Goal: Task Accomplishment & Management: Complete application form

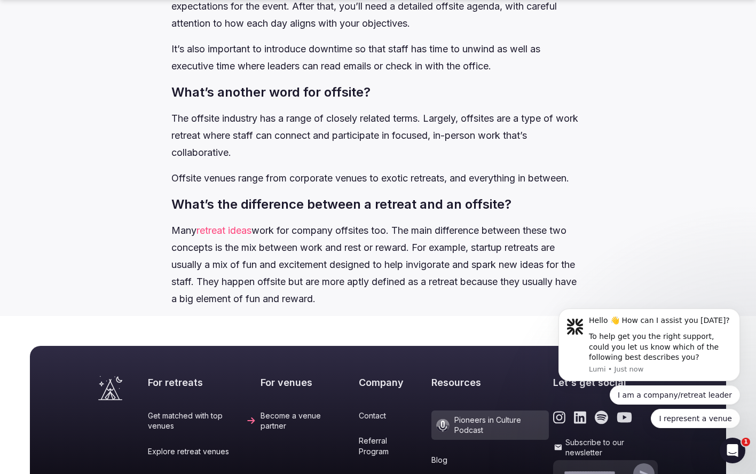
scroll to position [7069, 0]
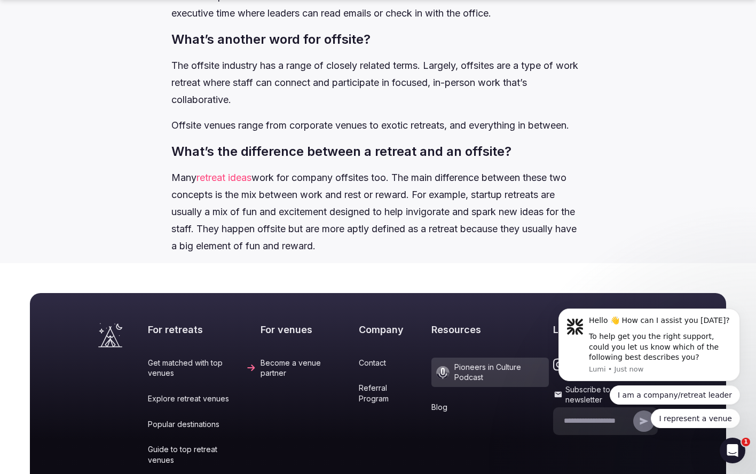
click at [267, 379] on link "Become a venue partner" at bounding box center [308, 368] width 94 height 21
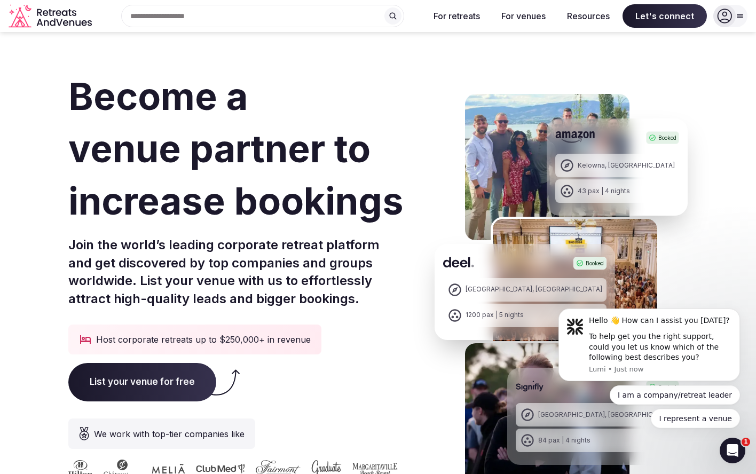
click at [141, 384] on span "List your venue for free" at bounding box center [142, 382] width 148 height 38
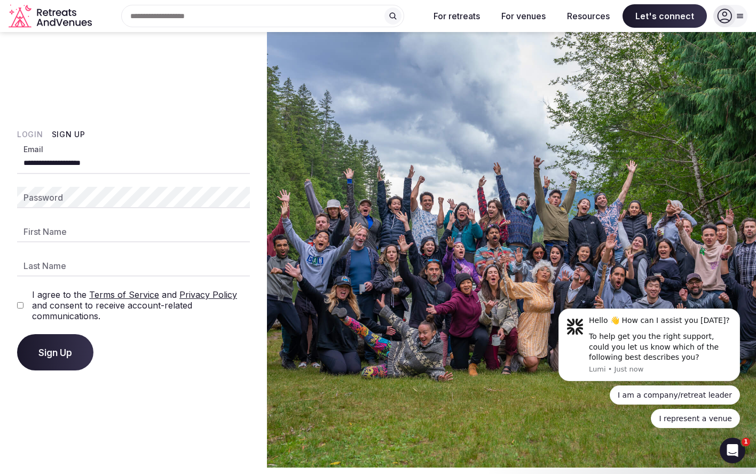
type input "**********"
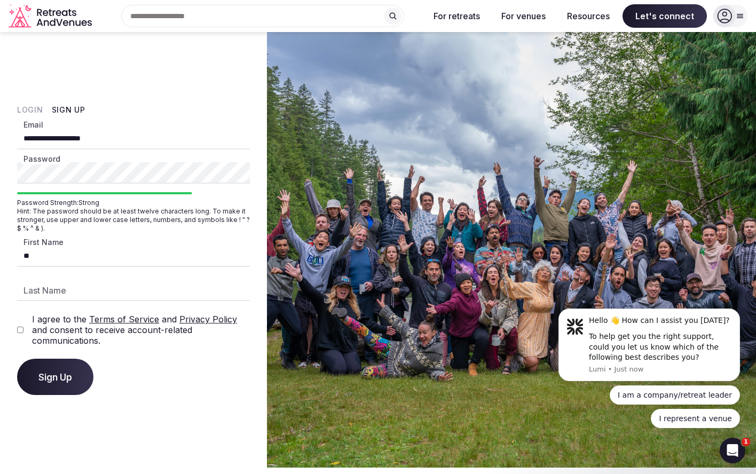
type input "**"
type input "*******"
click at [58, 371] on button "Sign Up" at bounding box center [55, 377] width 76 height 36
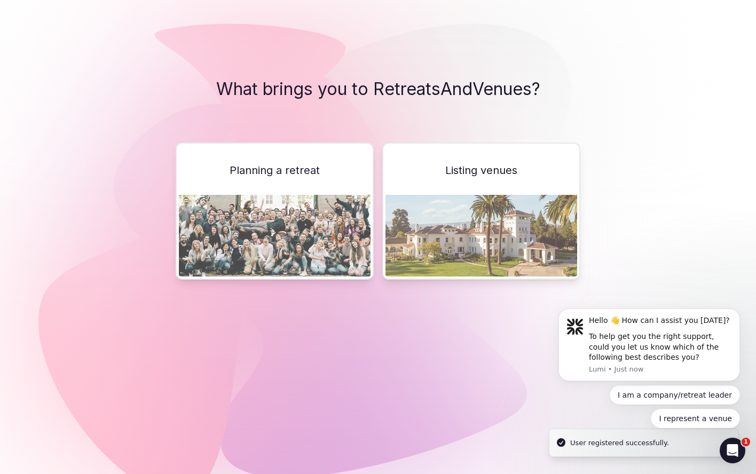
click at [489, 222] on img at bounding box center [481, 236] width 192 height 82
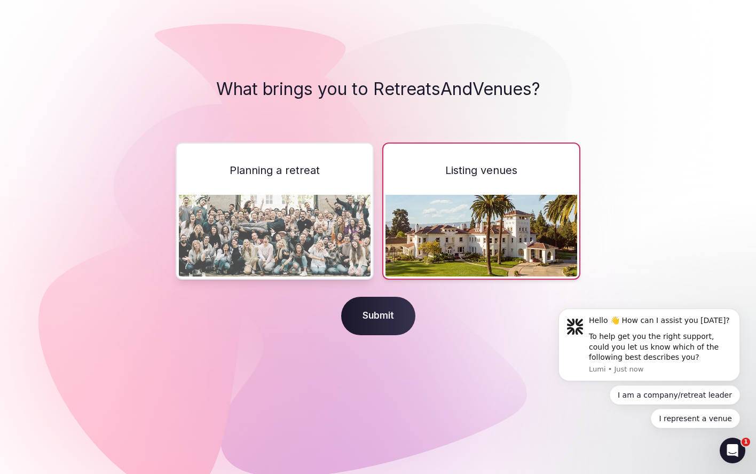
click at [364, 318] on span "Submit" at bounding box center [378, 316] width 74 height 38
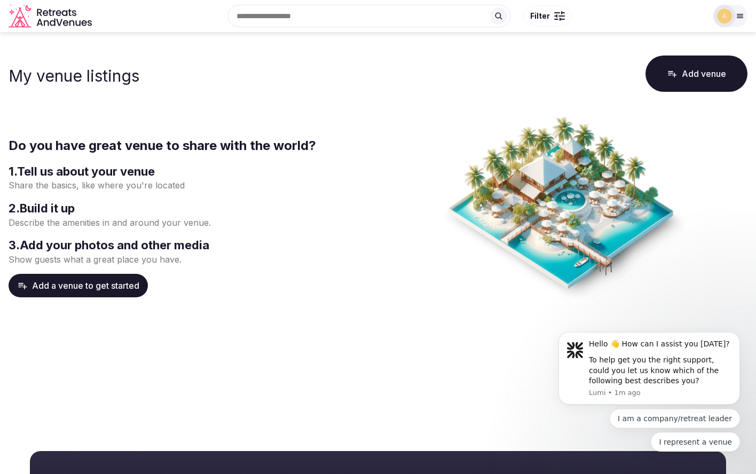
click at [91, 290] on button "Add a venue to get started" at bounding box center [78, 285] width 139 height 23
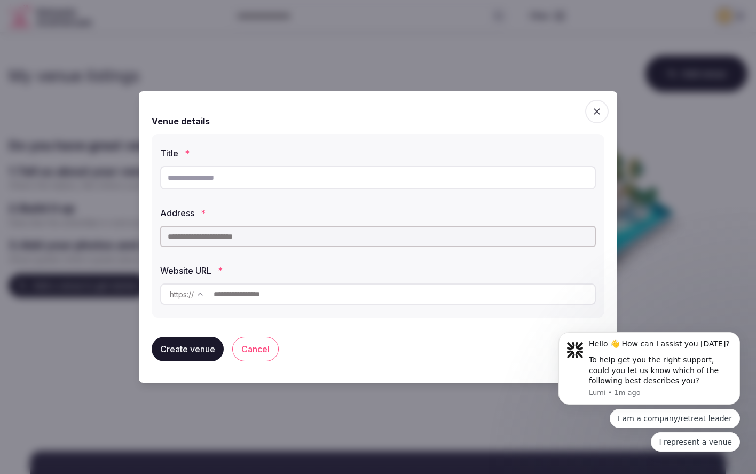
click at [258, 174] on input "text" at bounding box center [378, 177] width 436 height 23
type input "**********"
click at [222, 243] on input "text" at bounding box center [378, 236] width 436 height 21
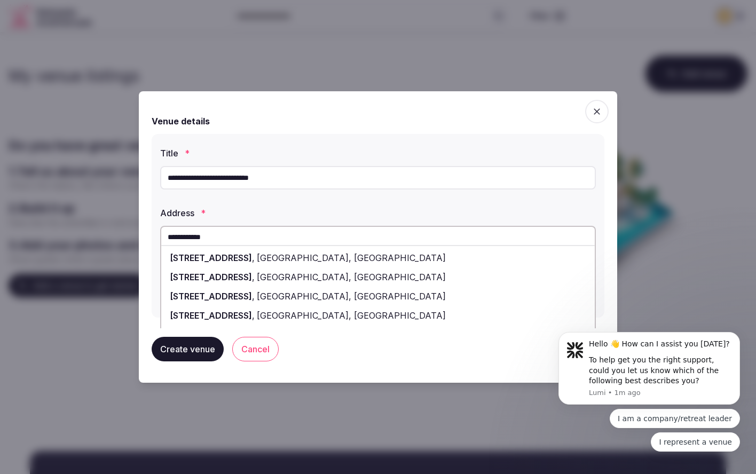
click at [249, 263] on div "[STREET_ADDRESS]" at bounding box center [378, 257] width 434 height 19
type input "**********"
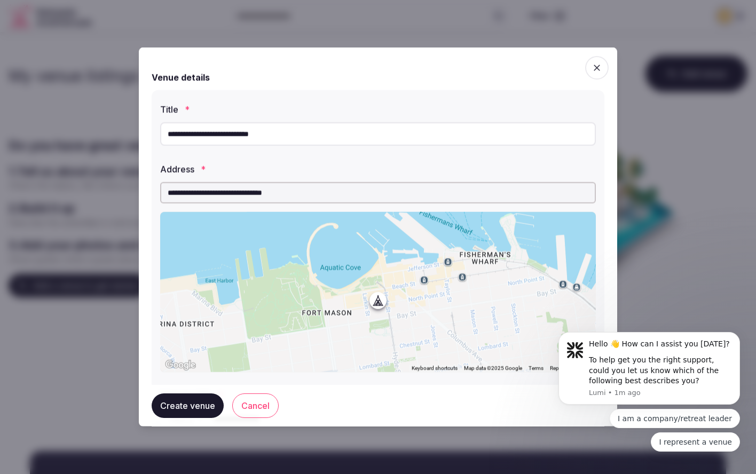
click at [149, 260] on div "**********" at bounding box center [378, 237] width 478 height 379
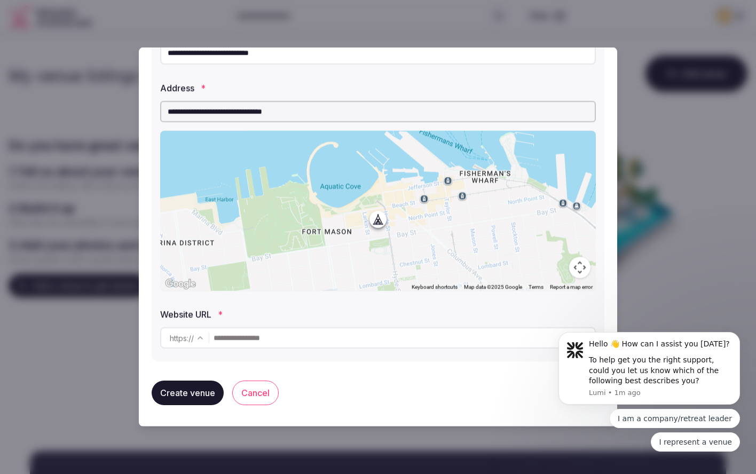
scroll to position [81, 0]
click at [243, 341] on input "text" at bounding box center [404, 337] width 381 height 21
type input "*"
click at [341, 331] on input "**********" at bounding box center [404, 337] width 381 height 21
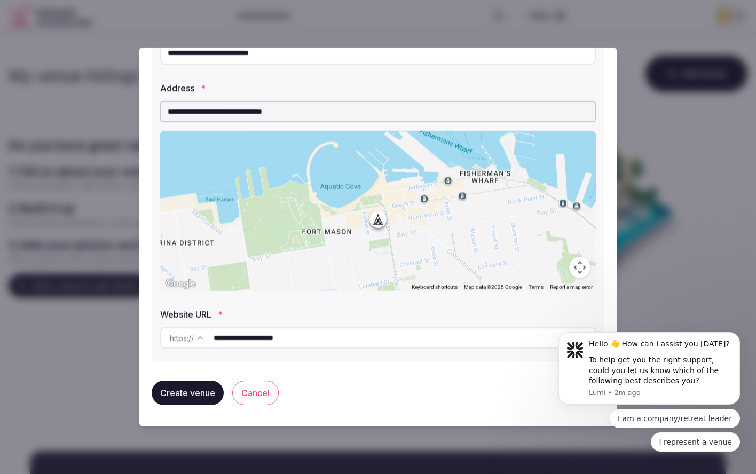
click at [341, 331] on input "**********" at bounding box center [404, 337] width 381 height 21
paste input "**********"
type input "**********"
click at [195, 399] on button "Create venue" at bounding box center [188, 393] width 72 height 25
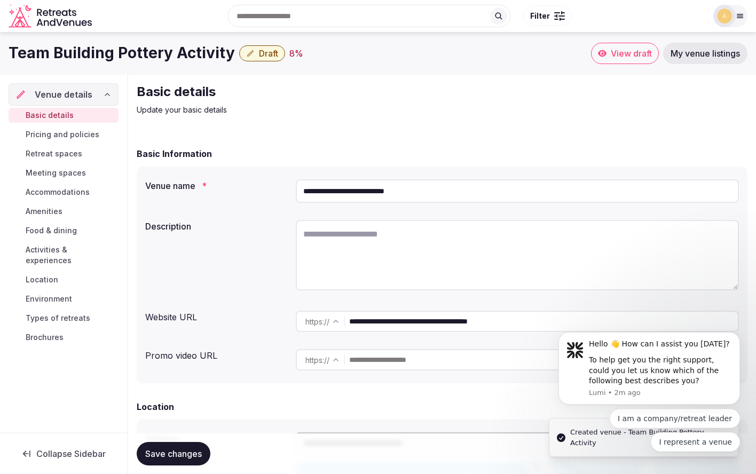
click at [367, 237] on textarea at bounding box center [517, 255] width 443 height 70
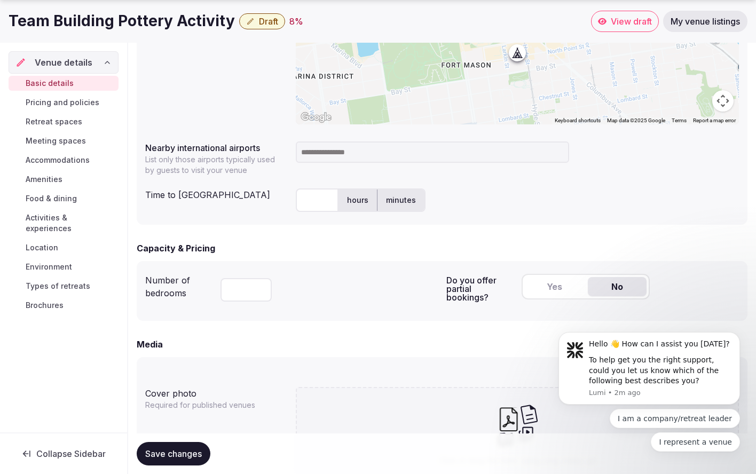
scroll to position [505, 0]
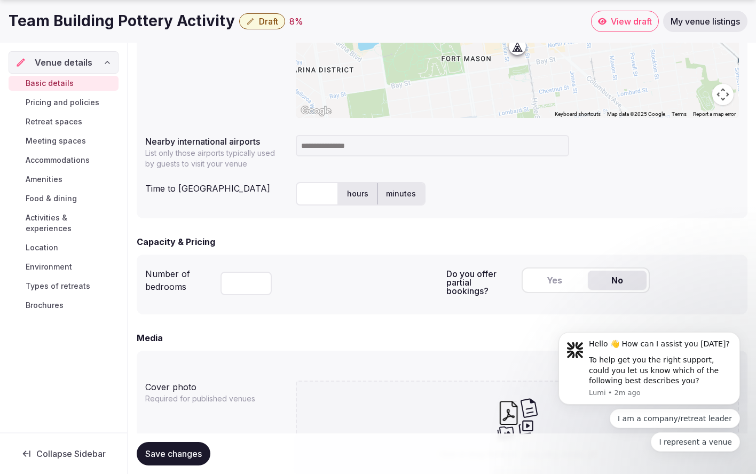
click at [344, 147] on input at bounding box center [432, 145] width 273 height 21
type input "***"
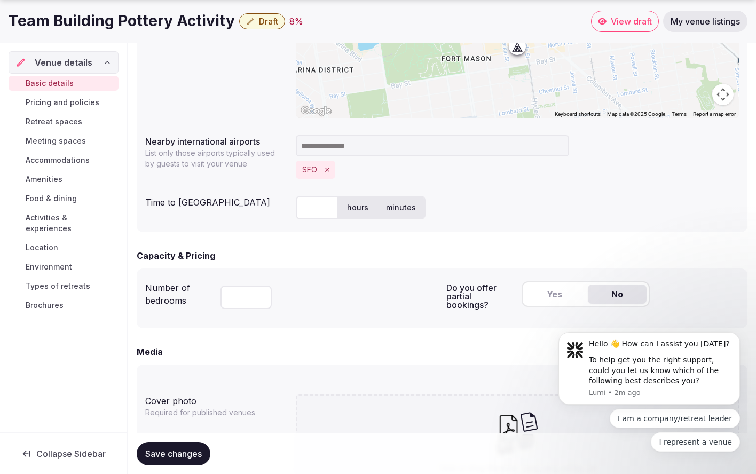
click at [381, 146] on input at bounding box center [432, 145] width 273 height 21
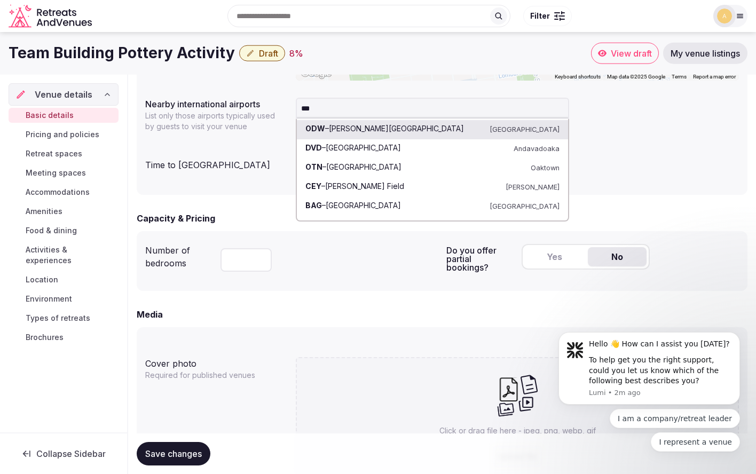
scroll to position [541, 0]
click at [330, 110] on input "***" at bounding box center [432, 108] width 273 height 21
type input "*******"
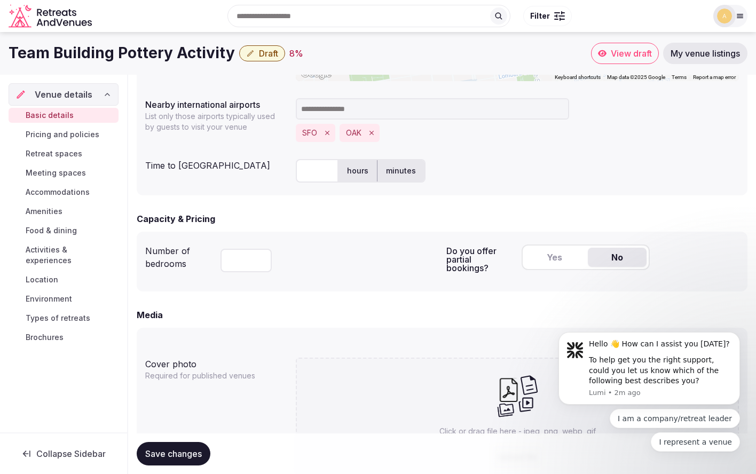
click at [322, 169] on input "text" at bounding box center [317, 170] width 43 height 23
click at [414, 169] on label "minutes" at bounding box center [400, 171] width 47 height 28
click at [327, 169] on input "text" at bounding box center [317, 170] width 43 height 23
type input "**"
click at [302, 204] on form "**********" at bounding box center [442, 153] width 611 height 1095
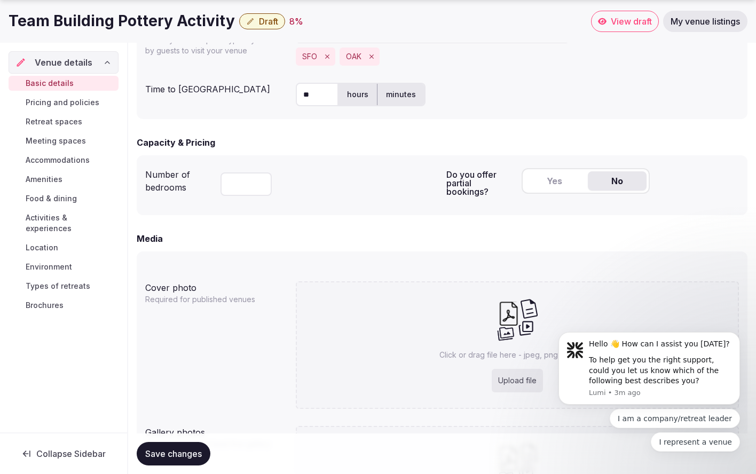
scroll to position [621, 0]
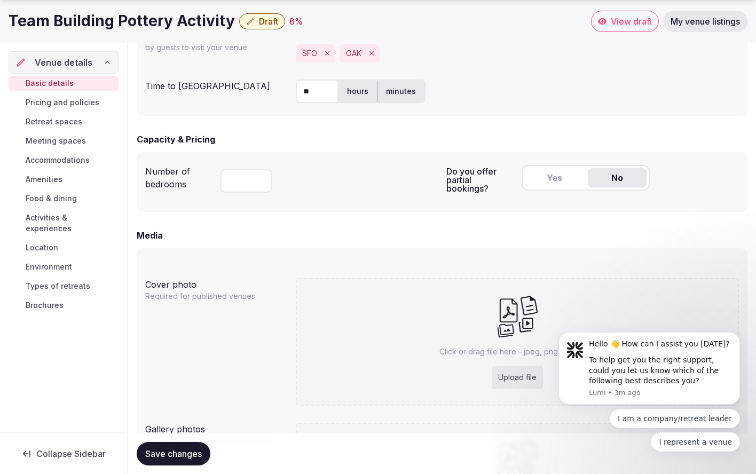
click at [565, 176] on button "Yes" at bounding box center [554, 177] width 59 height 19
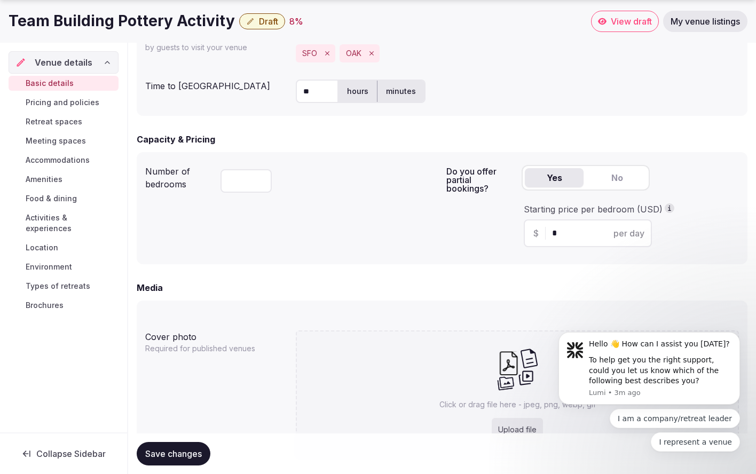
click at [615, 179] on button "No" at bounding box center [617, 177] width 59 height 19
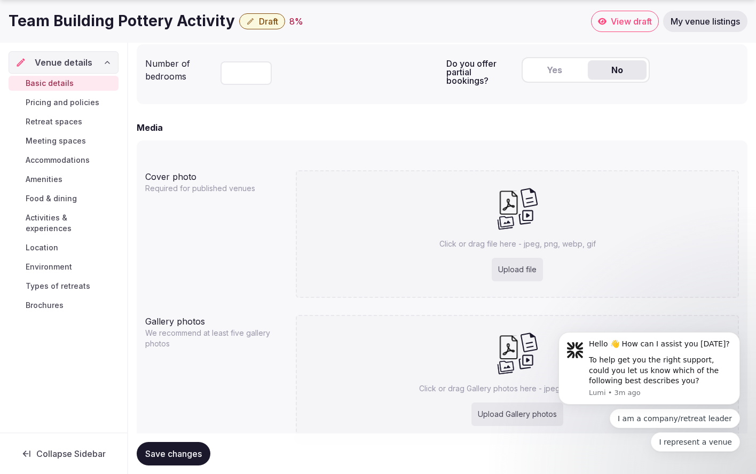
scroll to position [740, 0]
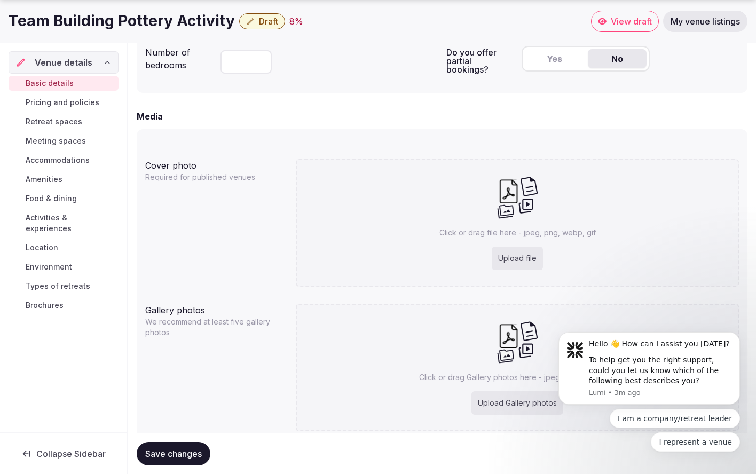
click at [506, 258] on div "Upload file" at bounding box center [517, 258] width 51 height 23
type input "**********"
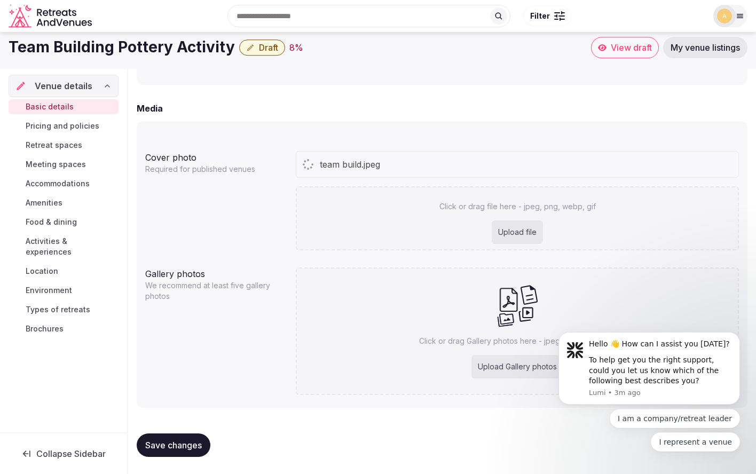
scroll to position [748, 0]
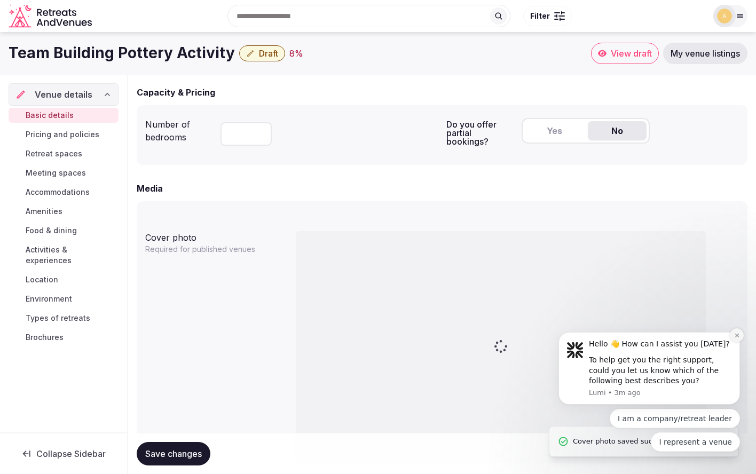
click at [739, 337] on icon "Dismiss notification" at bounding box center [737, 336] width 6 height 6
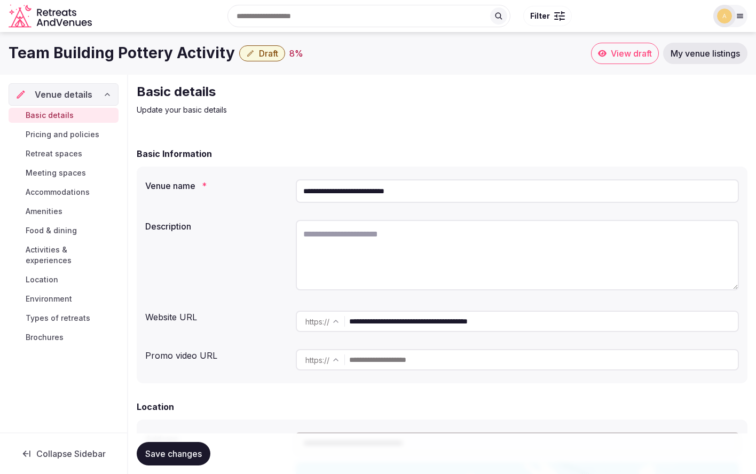
scroll to position [0, 0]
click at [343, 250] on textarea at bounding box center [517, 255] width 443 height 70
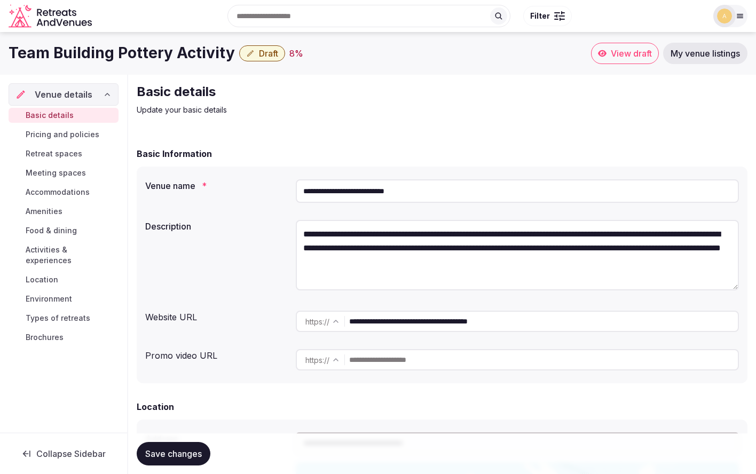
click at [473, 264] on textarea "**********" at bounding box center [517, 255] width 443 height 70
click at [549, 263] on textarea "**********" at bounding box center [517, 255] width 443 height 70
click at [535, 262] on textarea "**********" at bounding box center [517, 255] width 443 height 70
drag, startPoint x: 535, startPoint y: 262, endPoint x: 581, endPoint y: 262, distance: 46.5
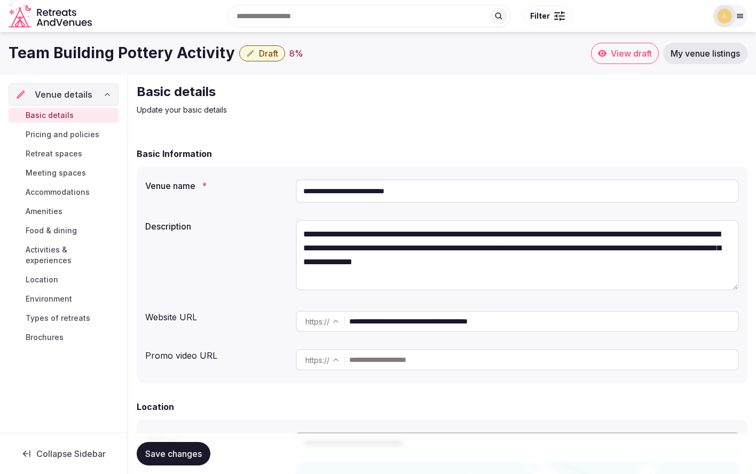
click at [581, 262] on textarea "**********" at bounding box center [517, 255] width 443 height 70
click at [608, 263] on textarea "**********" at bounding box center [517, 255] width 443 height 70
drag, startPoint x: 608, startPoint y: 263, endPoint x: 643, endPoint y: 263, distance: 35.2
click at [643, 263] on textarea "**********" at bounding box center [517, 255] width 443 height 70
click at [610, 273] on textarea "**********" at bounding box center [517, 255] width 443 height 70
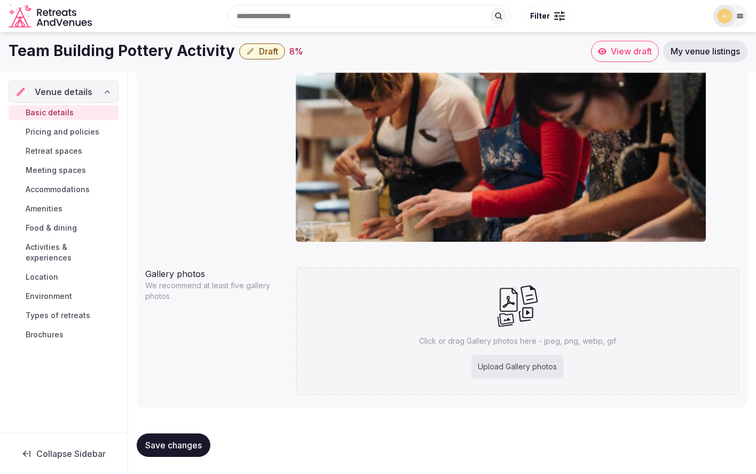
scroll to position [888, 0]
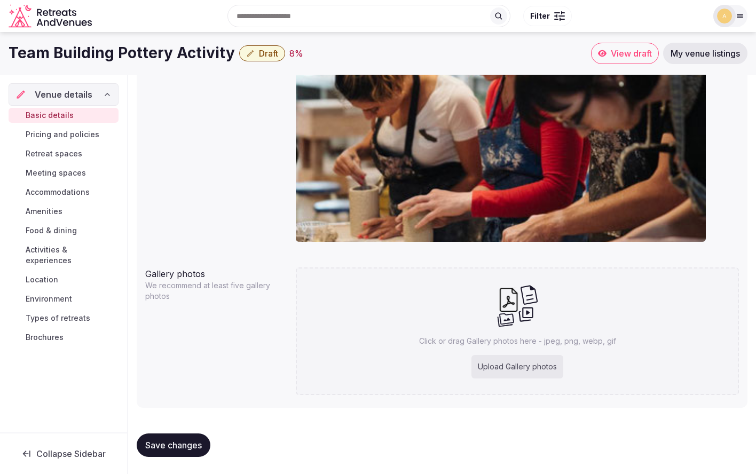
type textarea "**********"
click at [523, 365] on div "Upload Gallery photos" at bounding box center [517, 366] width 92 height 23
type input "**********"
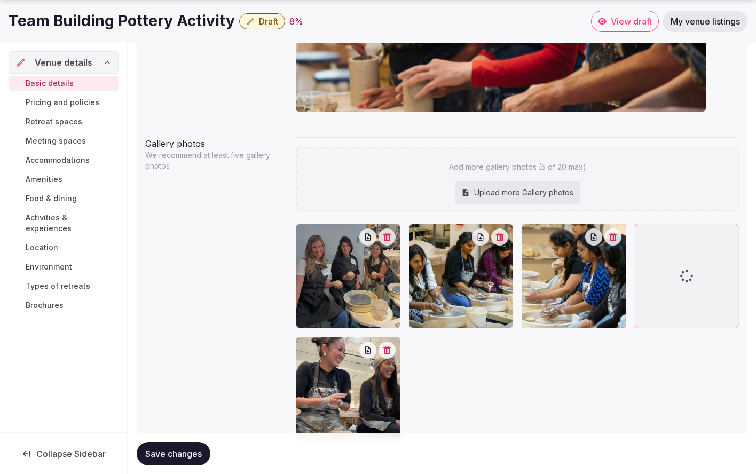
scroll to position [1020, 0]
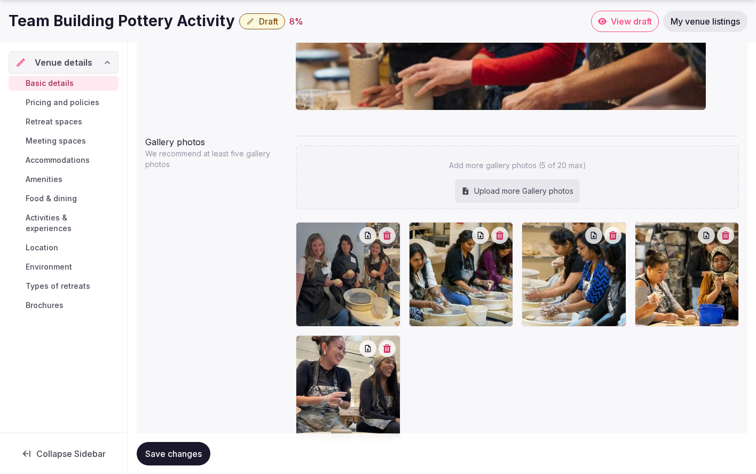
click at [181, 453] on span "Save changes" at bounding box center [173, 453] width 57 height 11
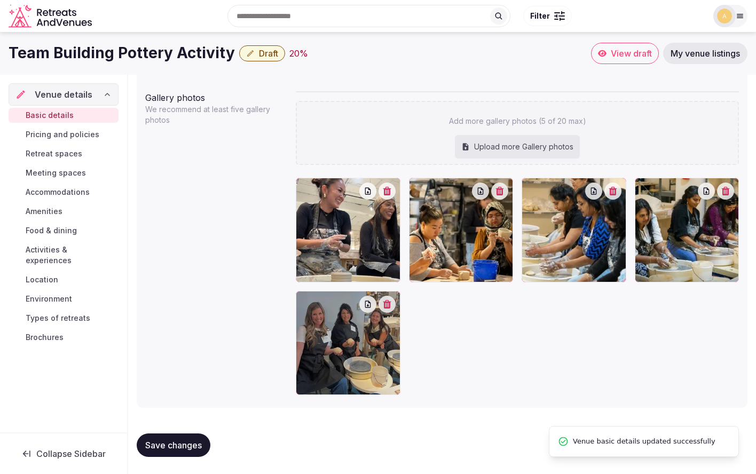
scroll to position [1064, 0]
click at [61, 135] on span "Pricing and policies" at bounding box center [63, 134] width 74 height 11
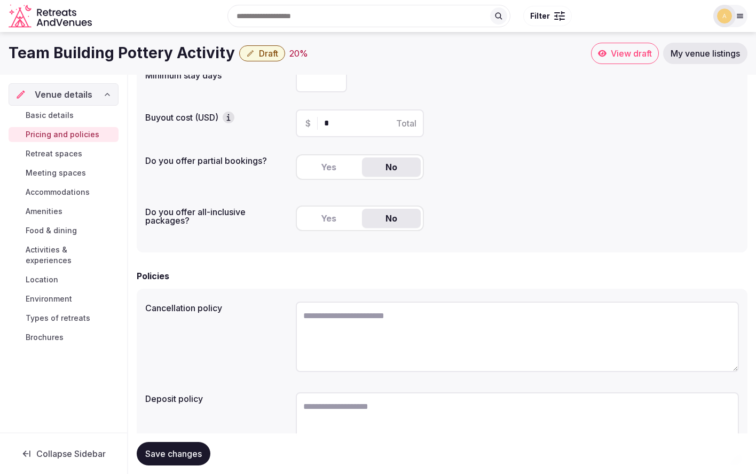
scroll to position [107, 0]
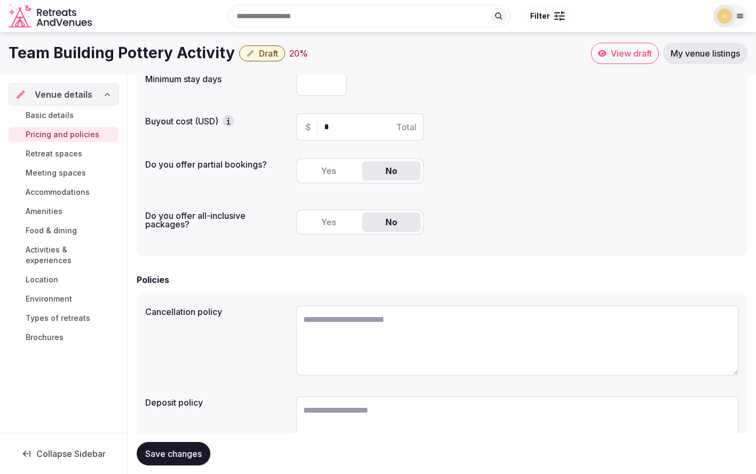
click at [60, 193] on span "Accommodations" at bounding box center [58, 192] width 64 height 11
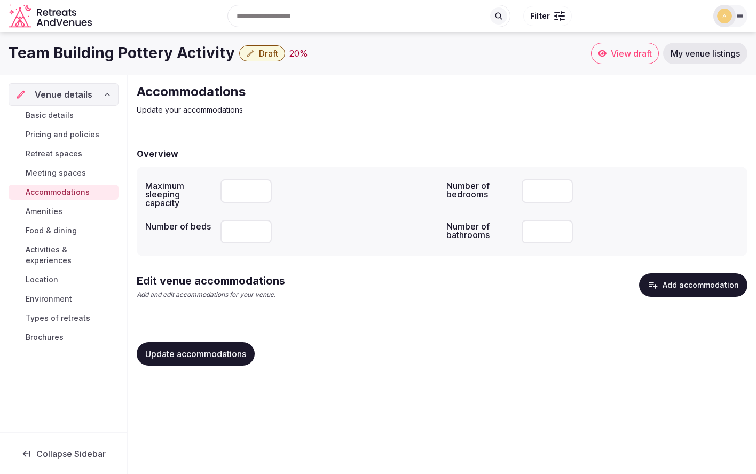
click at [678, 278] on button "Add accommodation" at bounding box center [693, 284] width 108 height 23
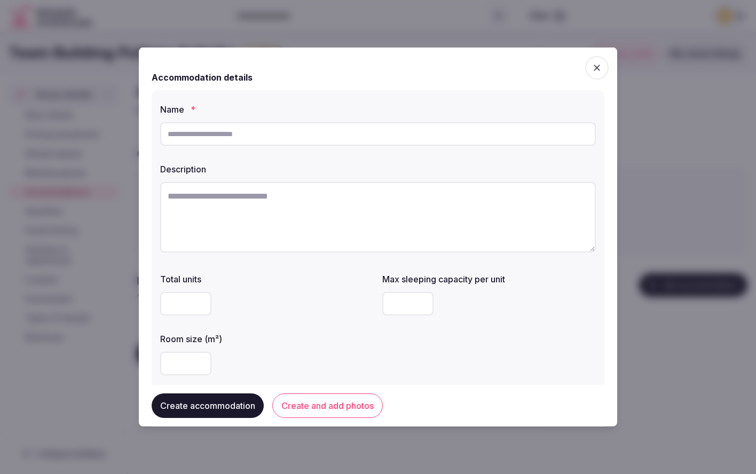
click at [599, 80] on div "Accommodation details" at bounding box center [378, 77] width 453 height 13
click at [599, 73] on span "button" at bounding box center [596, 67] width 23 height 23
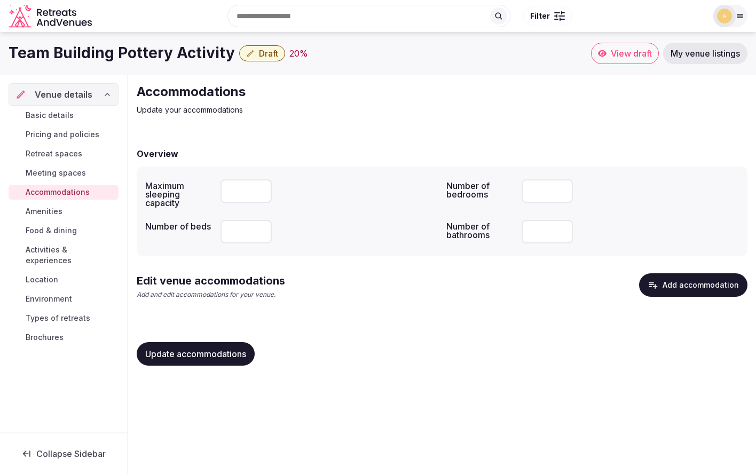
click at [44, 210] on span "Amenities" at bounding box center [44, 211] width 37 height 11
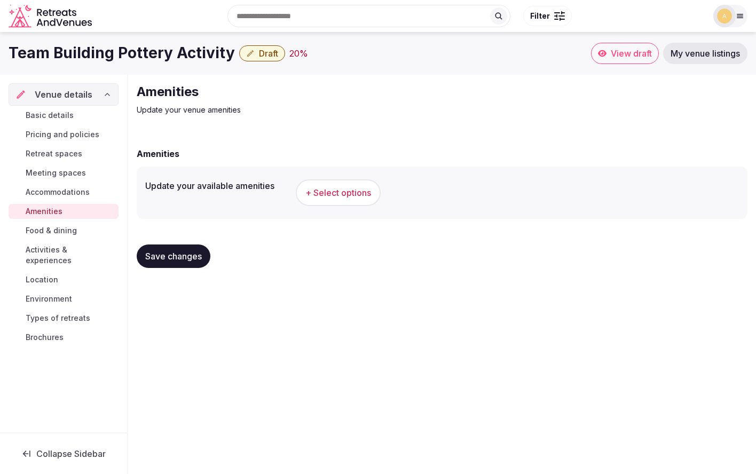
click at [328, 197] on span "+ Select options" at bounding box center [338, 193] width 66 height 12
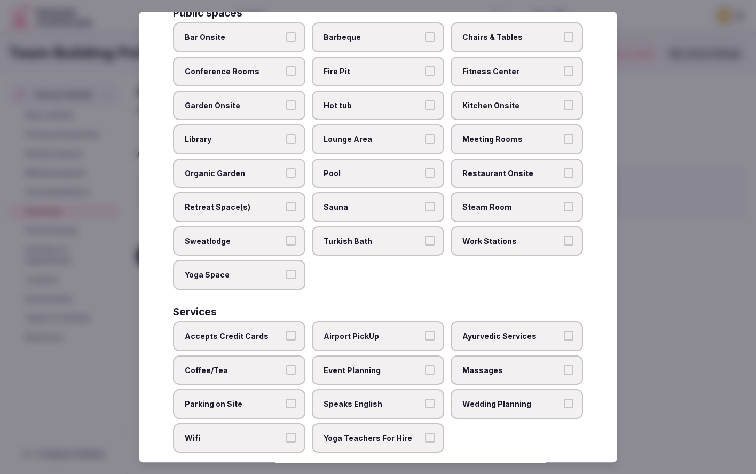
scroll to position [420, 0]
click at [420, 366] on span "Event Planning" at bounding box center [373, 371] width 98 height 11
click at [425, 366] on button "Event Planning" at bounding box center [430, 371] width 10 height 10
click at [265, 332] on span "Accepts Credit Cards" at bounding box center [234, 337] width 98 height 11
click at [286, 332] on button "Accepts Credit Cards" at bounding box center [291, 337] width 10 height 10
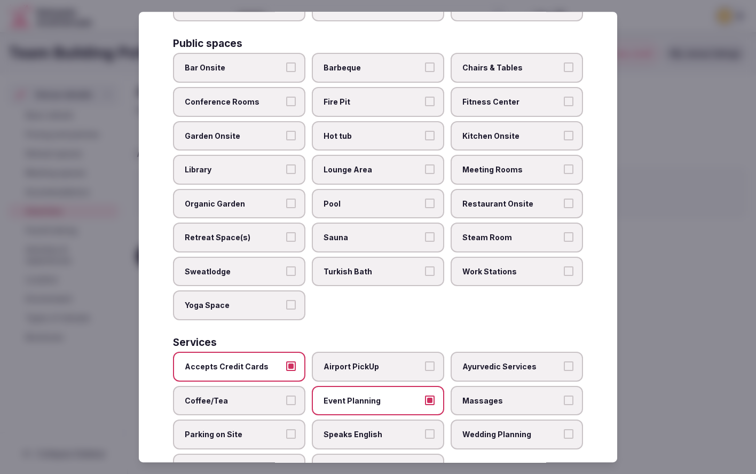
scroll to position [389, 0]
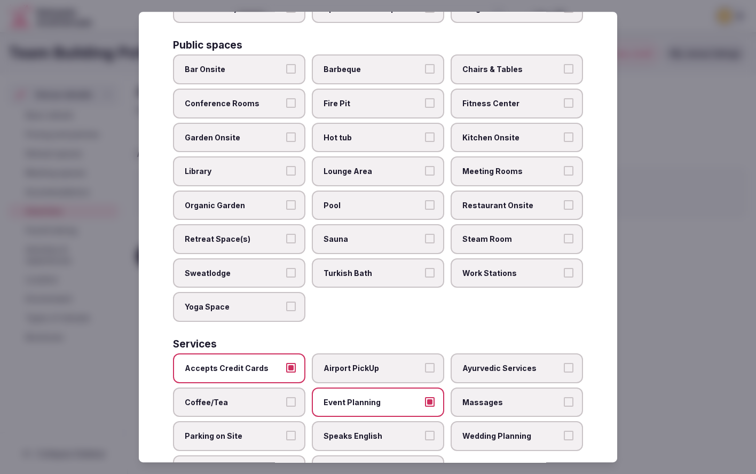
click at [263, 234] on span "Retreat Space(s)" at bounding box center [234, 239] width 98 height 11
click at [286, 234] on button "Retreat Space(s)" at bounding box center [291, 239] width 10 height 10
click at [516, 65] on span "Chairs & Tables" at bounding box center [511, 70] width 98 height 11
click at [564, 65] on button "Chairs & Tables" at bounding box center [569, 70] width 10 height 10
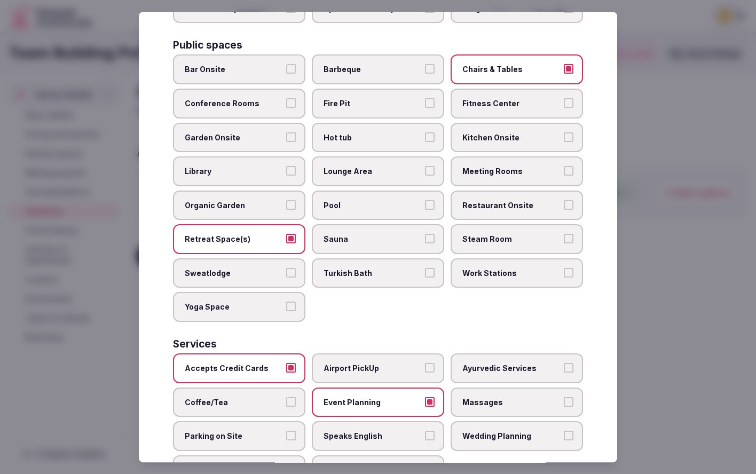
scroll to position [420, 0]
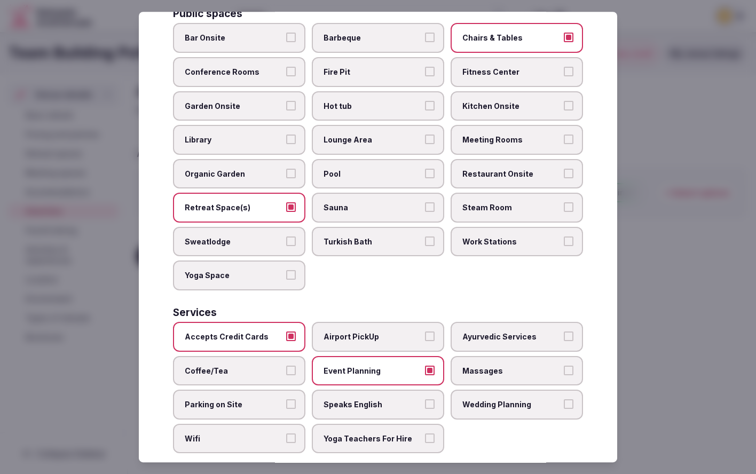
click at [264, 434] on span "Wifi" at bounding box center [234, 439] width 98 height 11
click at [286, 434] on button "Wifi" at bounding box center [291, 439] width 10 height 10
click at [360, 399] on span "Speaks English" at bounding box center [373, 404] width 98 height 11
click at [425, 399] on button "Speaks English" at bounding box center [430, 404] width 10 height 10
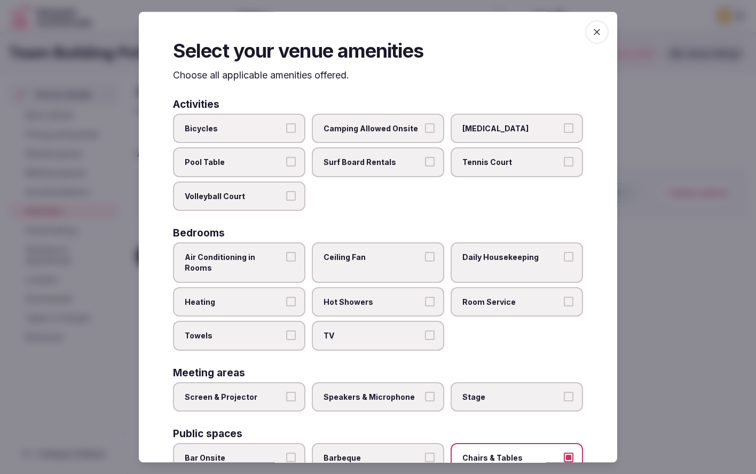
scroll to position [0, 0]
click at [591, 29] on span "button" at bounding box center [596, 31] width 23 height 23
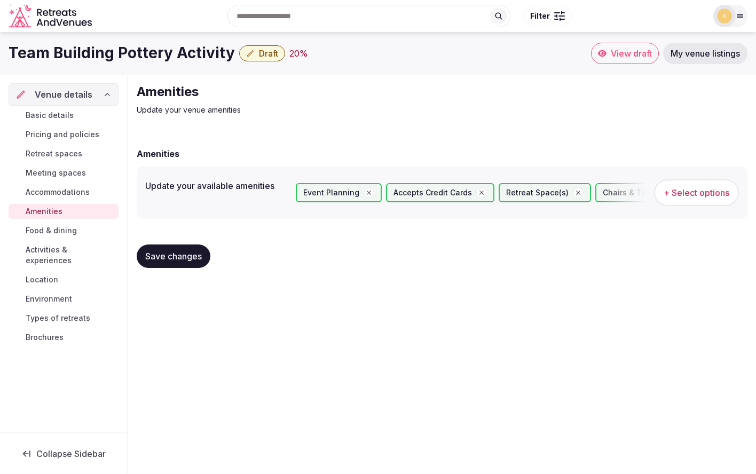
click at [185, 260] on span "Save changes" at bounding box center [173, 256] width 57 height 11
click at [60, 253] on span "Activities & experiences" at bounding box center [70, 255] width 89 height 21
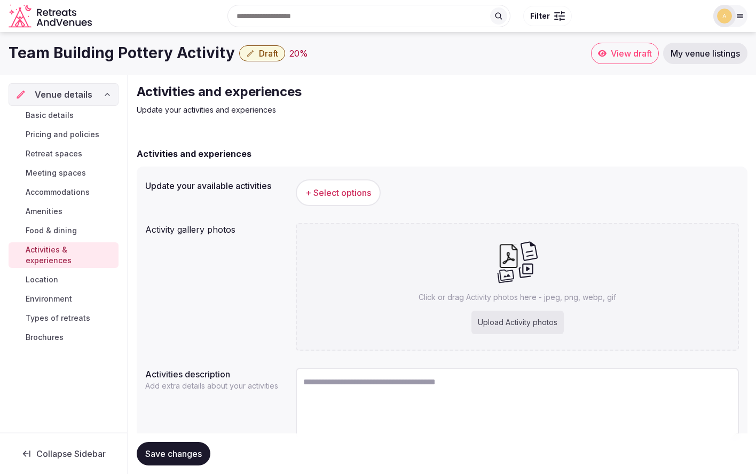
click at [41, 294] on span "Environment" at bounding box center [49, 299] width 46 height 11
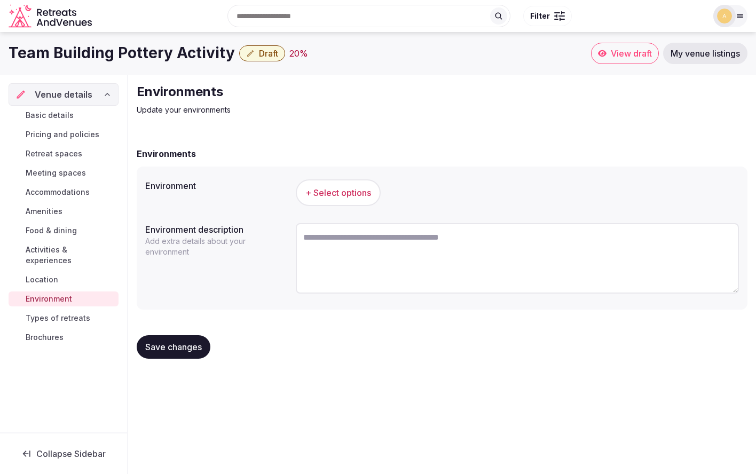
click at [356, 200] on button "+ Select options" at bounding box center [338, 192] width 85 height 27
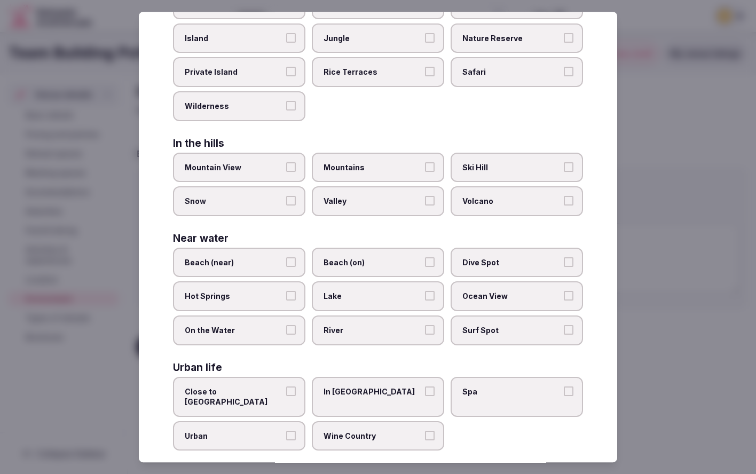
scroll to position [158, 0]
click at [497, 292] on span "Ocean View" at bounding box center [511, 297] width 98 height 11
click at [564, 292] on button "Ocean View" at bounding box center [569, 297] width 10 height 10
click at [251, 263] on span "Beach (near)" at bounding box center [234, 263] width 98 height 11
click at [286, 263] on button "Beach (near)" at bounding box center [291, 263] width 10 height 10
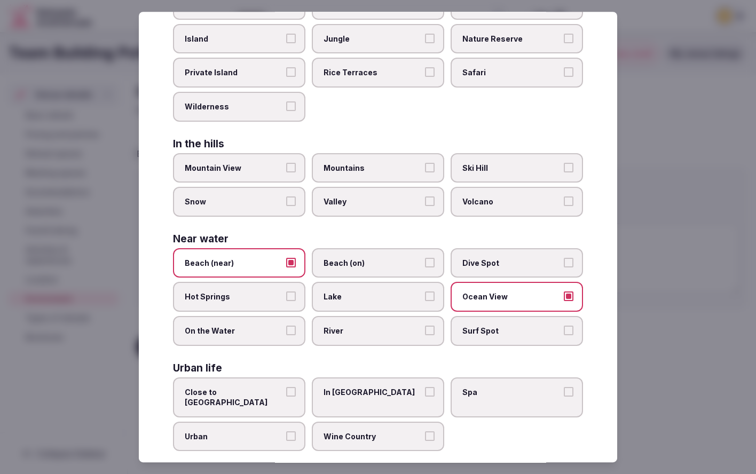
click at [273, 388] on span "Close to [GEOGRAPHIC_DATA]" at bounding box center [234, 397] width 98 height 21
click at [286, 388] on button "Close to [GEOGRAPHIC_DATA]" at bounding box center [291, 392] width 10 height 10
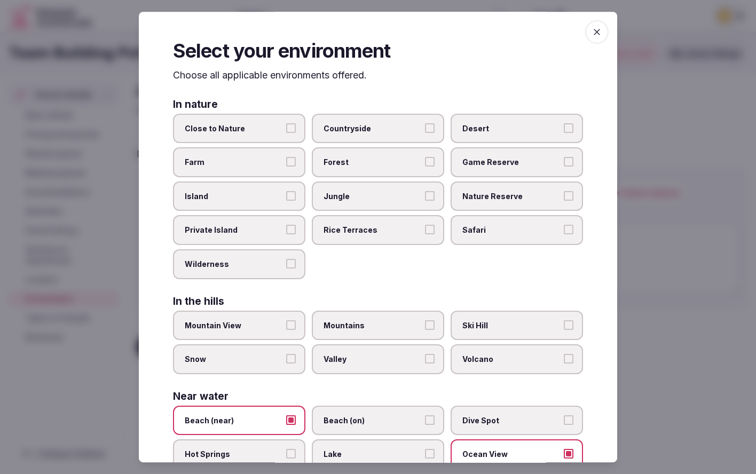
scroll to position [0, 0]
click at [597, 18] on div "Select your environment Choose all applicable environments offered. In nature C…" at bounding box center [378, 237] width 478 height 451
click at [596, 40] on span "button" at bounding box center [596, 31] width 23 height 23
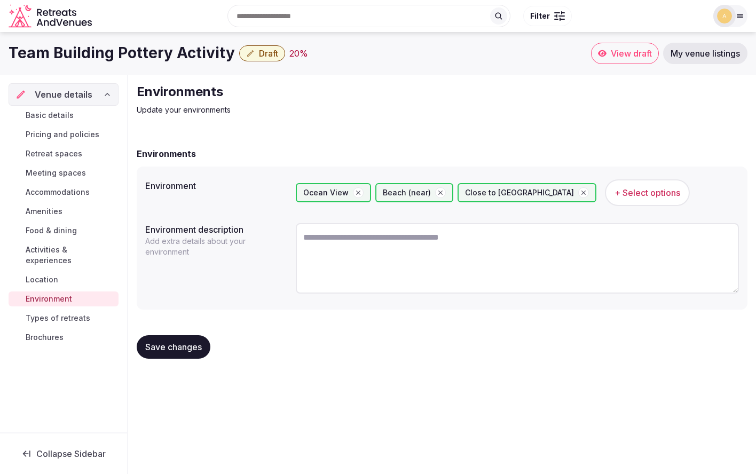
click at [56, 313] on span "Types of retreats" at bounding box center [58, 318] width 65 height 11
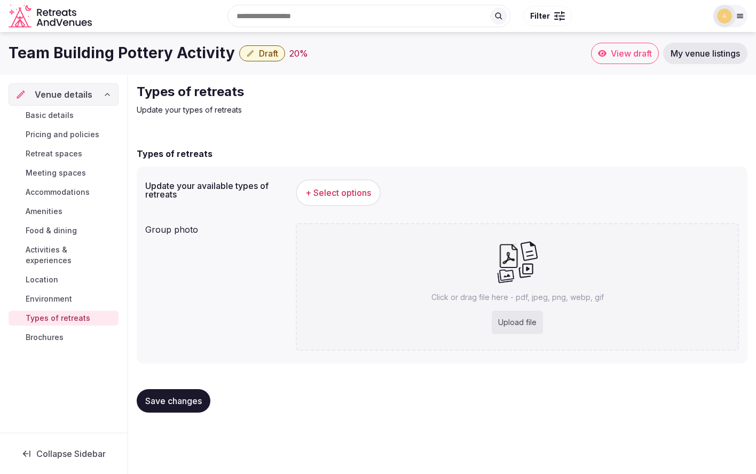
click at [325, 193] on span "+ Select options" at bounding box center [338, 193] width 66 height 12
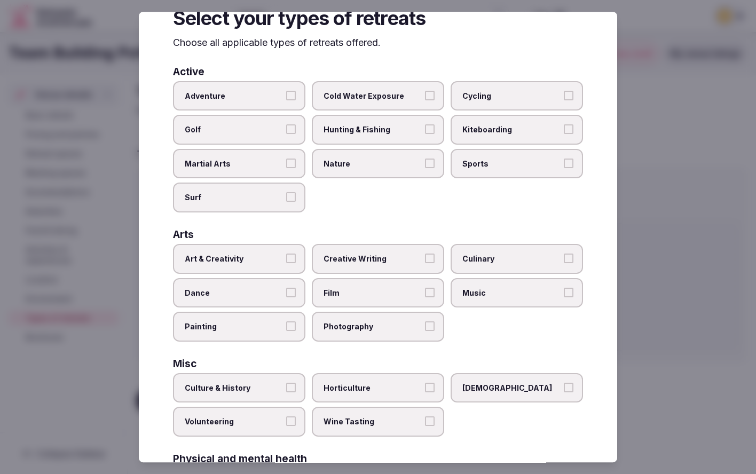
scroll to position [42, 0]
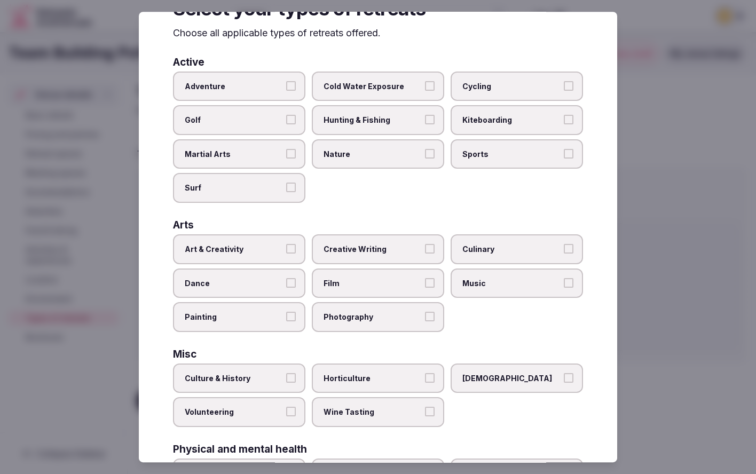
click at [265, 245] on span "Art & Creativity" at bounding box center [234, 249] width 98 height 11
click at [286, 245] on button "Art & Creativity" at bounding box center [291, 249] width 10 height 10
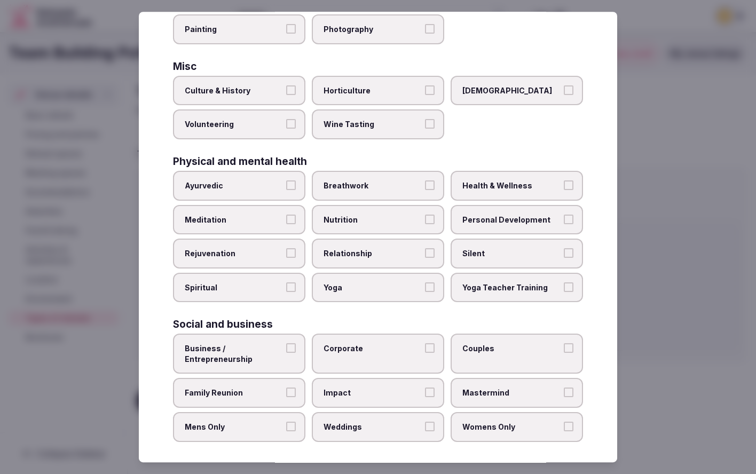
scroll to position [329, 0]
click at [381, 349] on span "Corporate" at bounding box center [373, 349] width 98 height 11
click at [425, 349] on button "Corporate" at bounding box center [430, 349] width 10 height 10
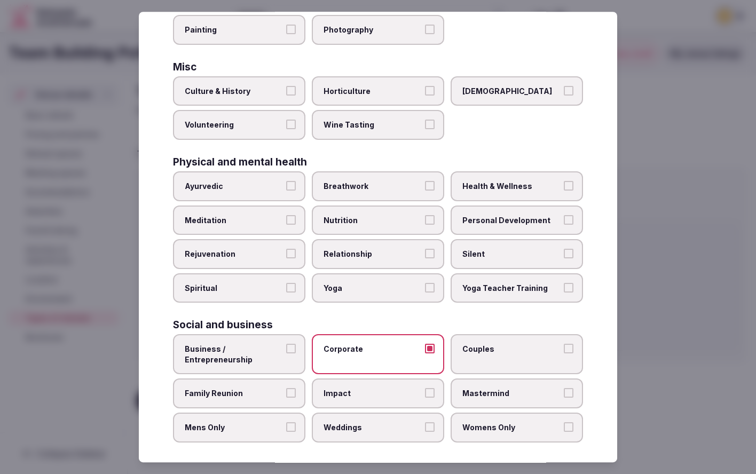
click at [261, 389] on span "Family Reunion" at bounding box center [234, 394] width 98 height 11
click at [286, 389] on button "Family Reunion" at bounding box center [291, 394] width 10 height 10
click at [379, 431] on label "Weddings" at bounding box center [378, 428] width 132 height 30
click at [425, 431] on button "Weddings" at bounding box center [430, 427] width 10 height 10
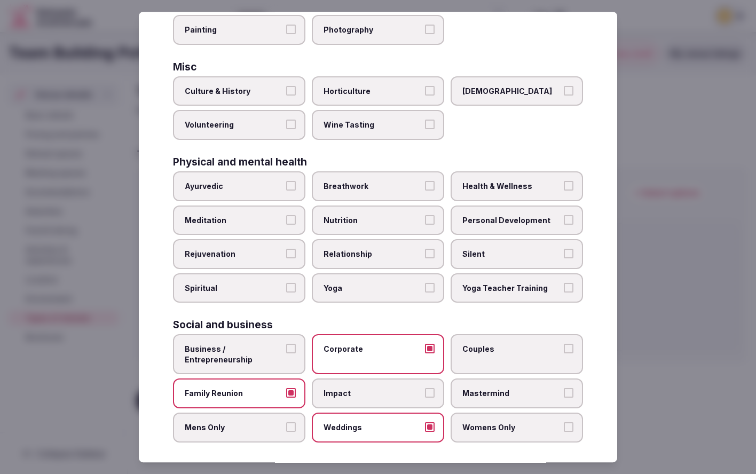
click at [526, 314] on div "Active Adventure Cold Water Exposure Cycling Golf Hunting & Fishing Kiteboardin…" at bounding box center [378, 106] width 410 height 673
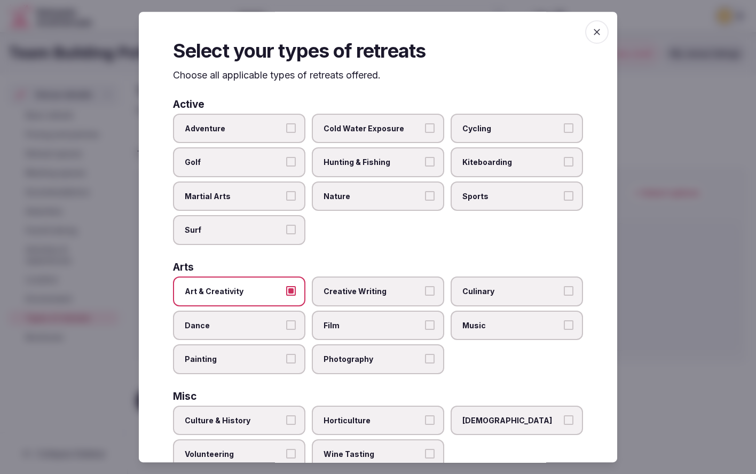
scroll to position [0, 0]
click at [596, 36] on icon "button" at bounding box center [597, 32] width 11 height 11
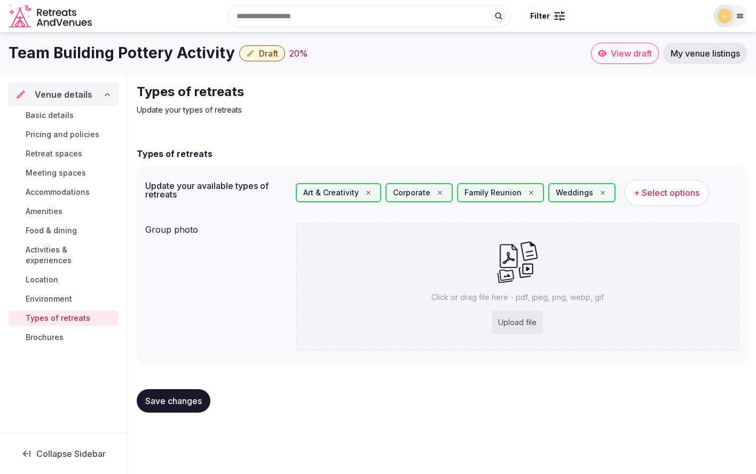
click at [181, 395] on button "Save changes" at bounding box center [174, 400] width 74 height 23
click at [45, 194] on span "Accommodations" at bounding box center [58, 192] width 64 height 11
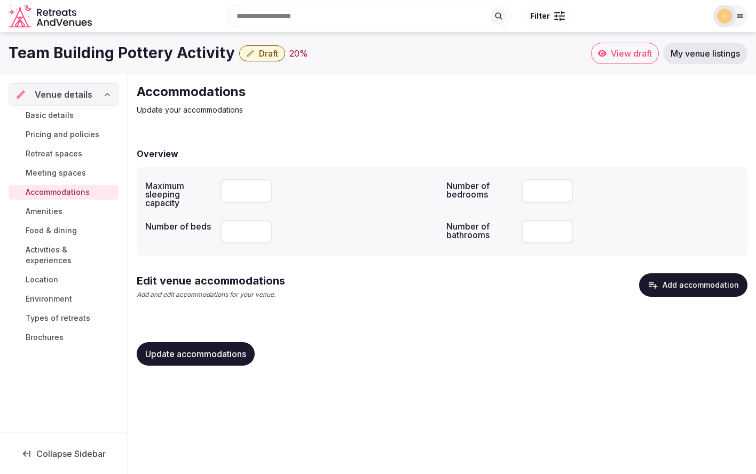
click at [47, 156] on span "Retreat spaces" at bounding box center [54, 153] width 57 height 11
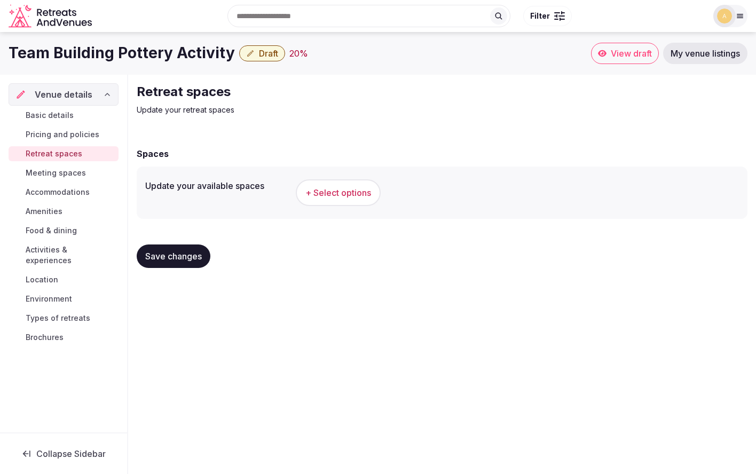
click at [326, 198] on span "+ Select options" at bounding box center [338, 193] width 66 height 12
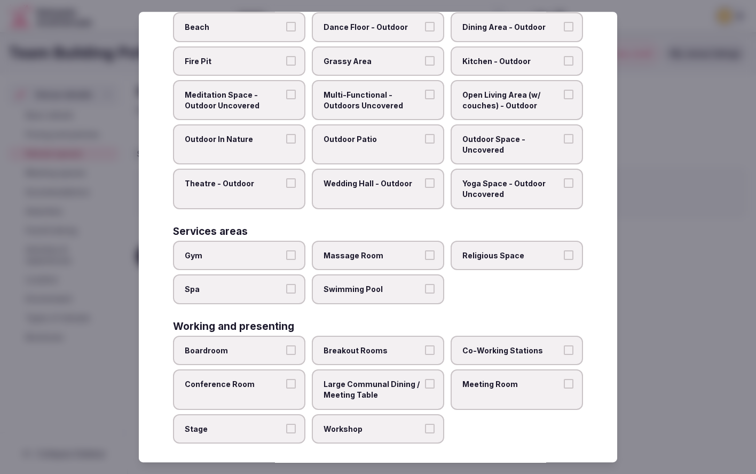
scroll to position [367, 0]
click at [651, 298] on div at bounding box center [378, 237] width 756 height 474
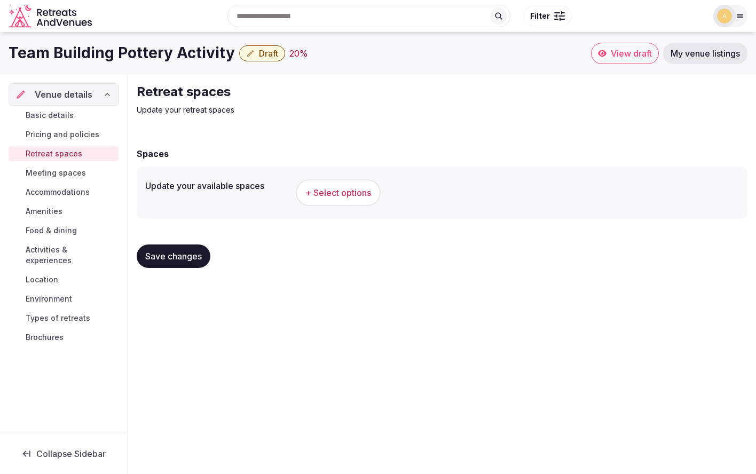
click at [57, 249] on span "Activities & experiences" at bounding box center [70, 255] width 89 height 21
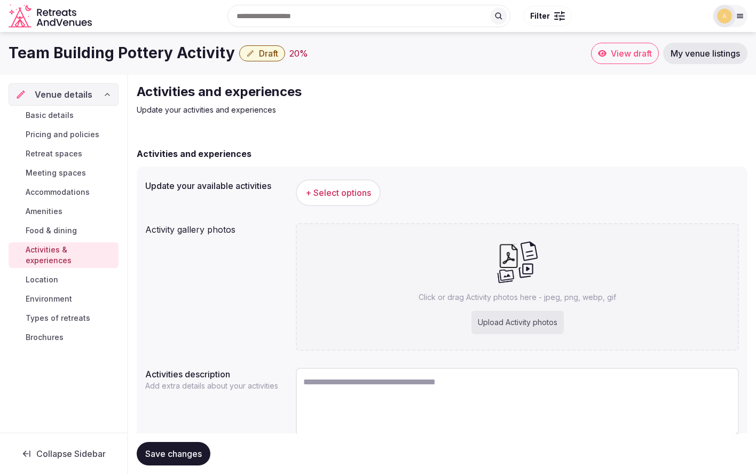
click at [321, 191] on span "+ Select options" at bounding box center [338, 193] width 66 height 12
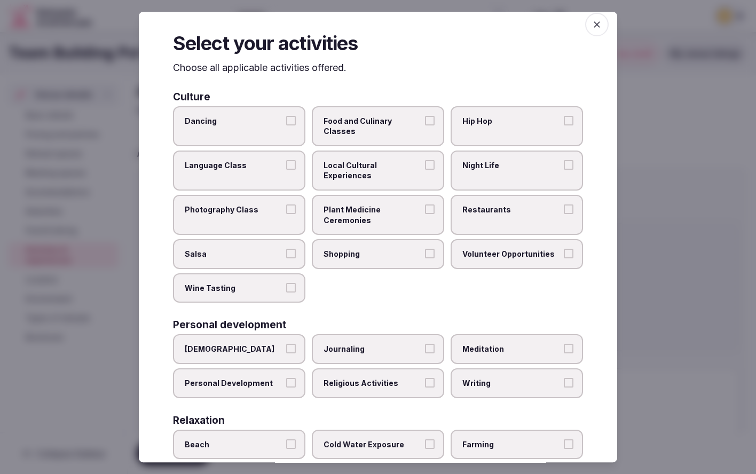
scroll to position [6, 0]
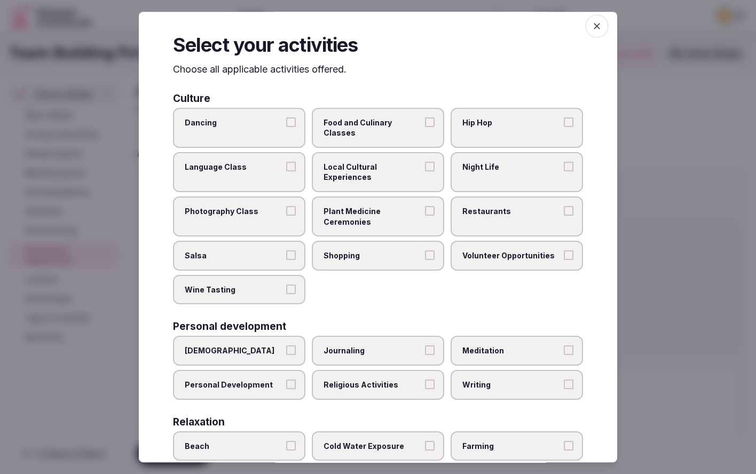
click at [391, 162] on span "Local Cultural Experiences" at bounding box center [373, 172] width 98 height 21
click at [425, 162] on button "Local Cultural Experiences" at bounding box center [430, 167] width 10 height 10
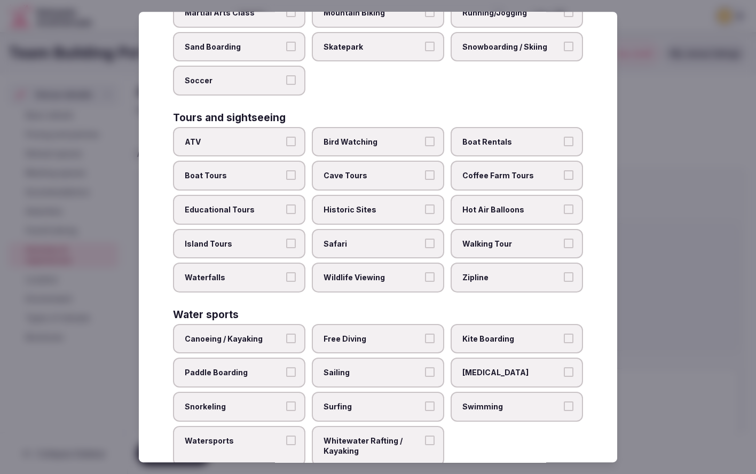
scroll to position [670, 0]
click at [661, 221] on div at bounding box center [378, 237] width 756 height 474
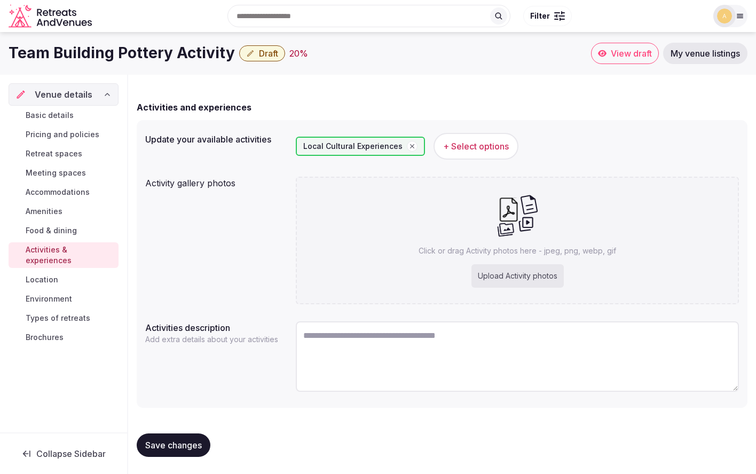
scroll to position [46, 0]
click at [54, 135] on span "Pricing and policies" at bounding box center [63, 134] width 74 height 11
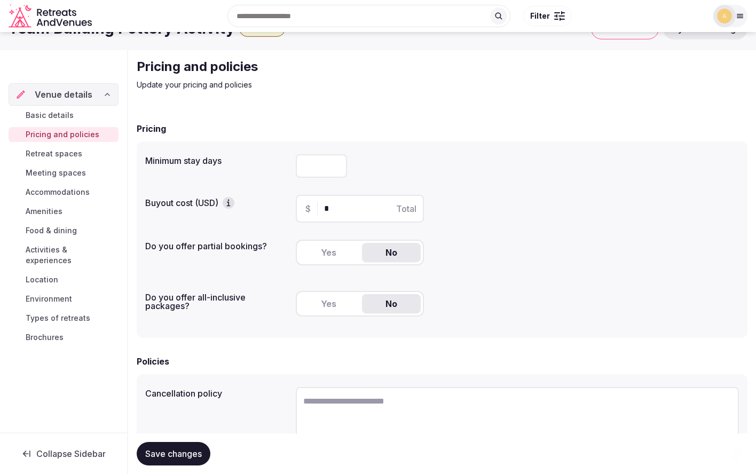
scroll to position [25, 0]
click at [345, 257] on button "Yes" at bounding box center [328, 252] width 59 height 19
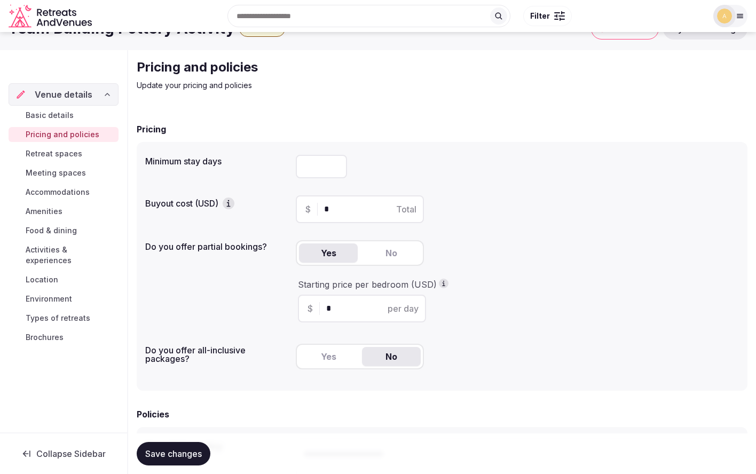
click at [345, 257] on button "Yes" at bounding box center [328, 252] width 59 height 19
click at [388, 263] on div "Yes No" at bounding box center [360, 253] width 128 height 26
click at [389, 254] on button "No" at bounding box center [391, 252] width 59 height 19
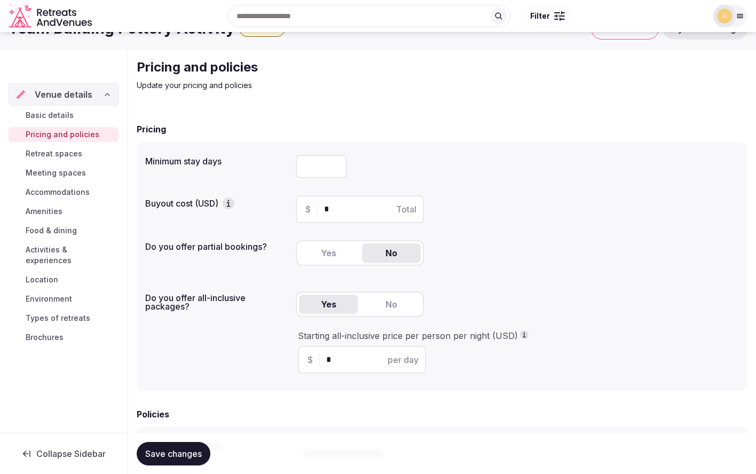
click at [327, 311] on button "Yes" at bounding box center [328, 304] width 59 height 19
click at [390, 309] on button "No" at bounding box center [391, 304] width 59 height 19
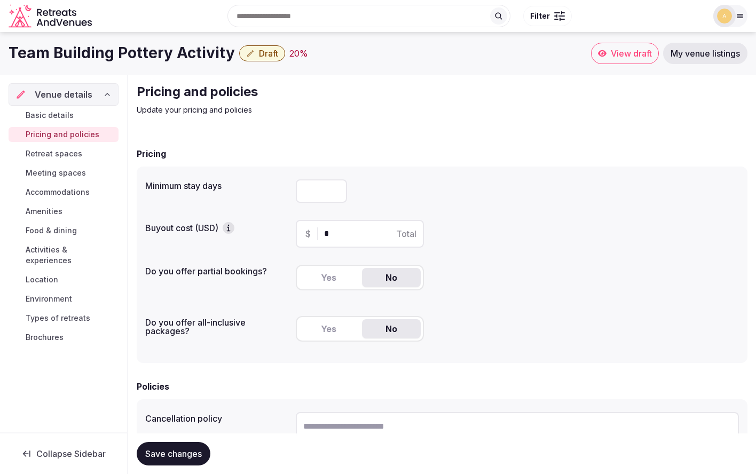
scroll to position [0, 0]
